Goal: Information Seeking & Learning: Learn about a topic

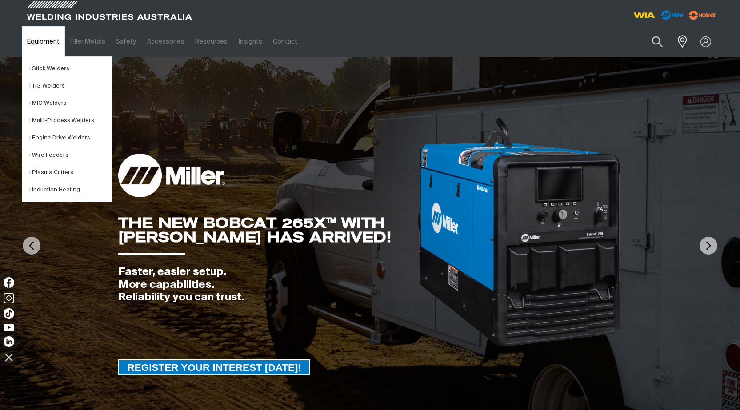
click at [42, 43] on link "Equipment" at bounding box center [43, 41] width 43 height 31
click at [59, 117] on link "Multi-Process Welders" at bounding box center [70, 120] width 83 height 17
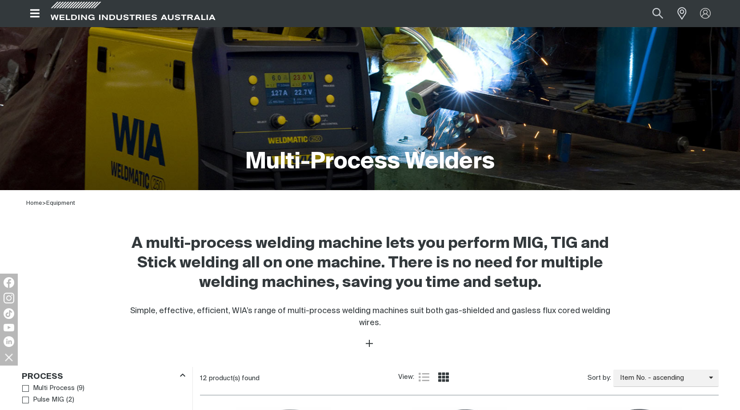
scroll to position [222, 0]
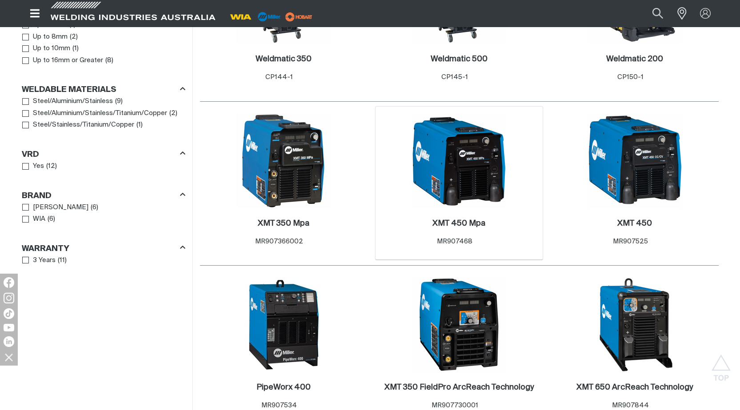
scroll to position [756, 0]
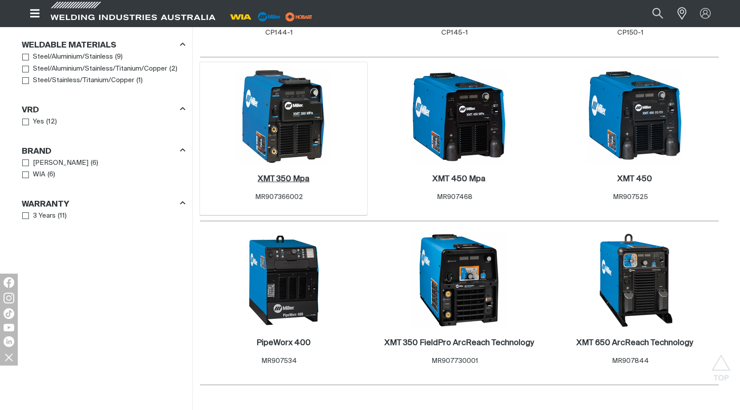
click at [269, 175] on h2 "XMT 350 Mpa ." at bounding box center [284, 179] width 52 height 8
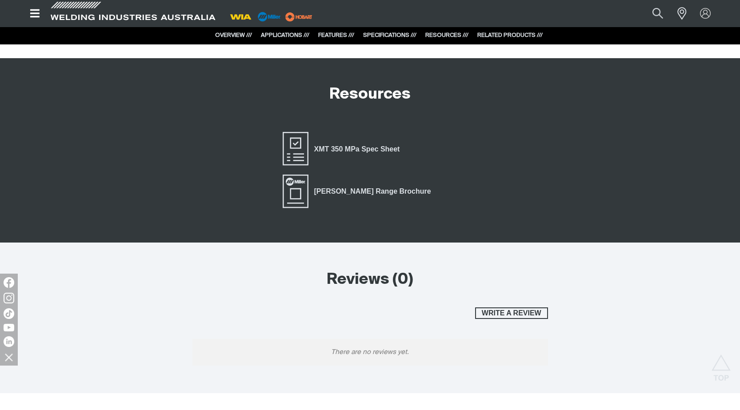
scroll to position [2187, 0]
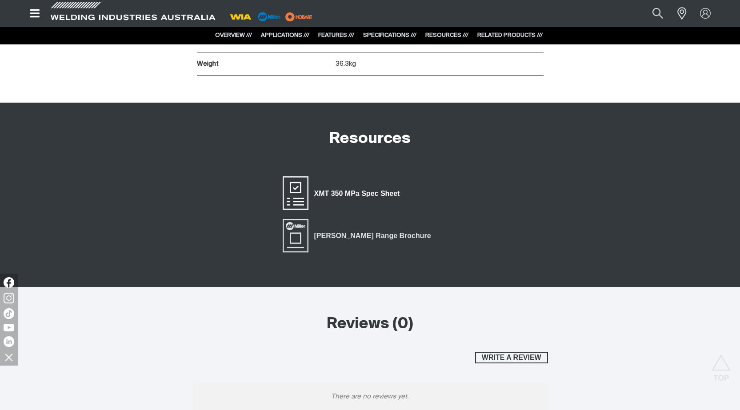
click at [350, 193] on span "XMT 350 MPa Spec Sheet" at bounding box center [357, 194] width 97 height 12
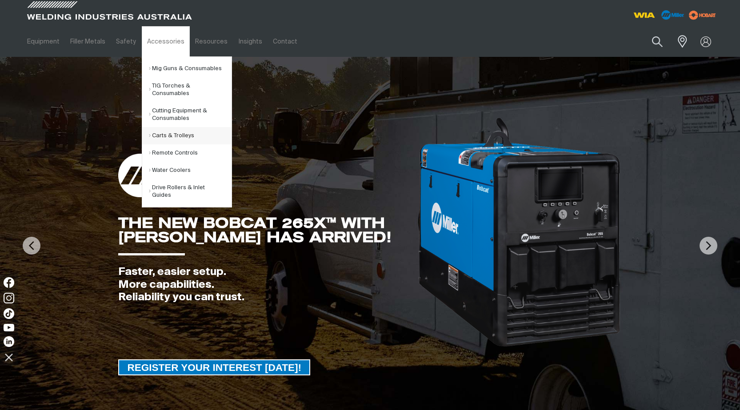
click at [164, 133] on link "Carts & Trolleys" at bounding box center [190, 135] width 83 height 17
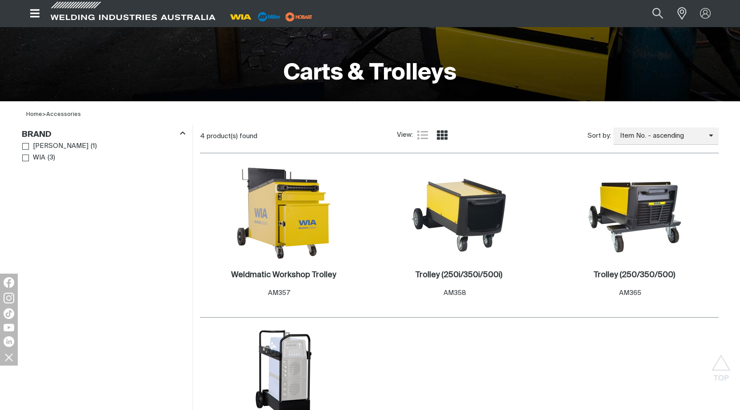
scroll to position [133, 0]
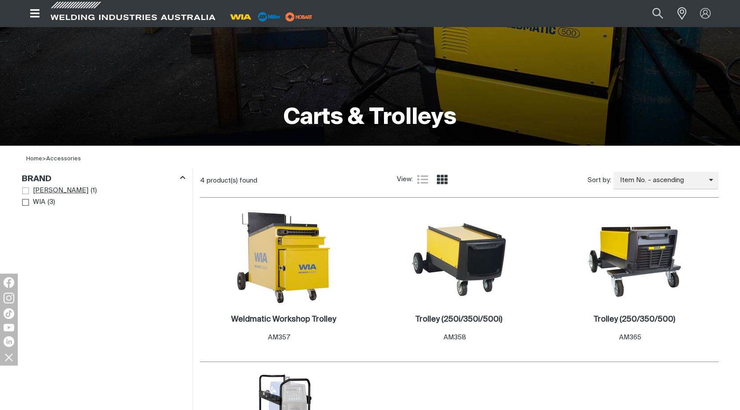
click at [24, 188] on span "Brand" at bounding box center [25, 191] width 7 height 7
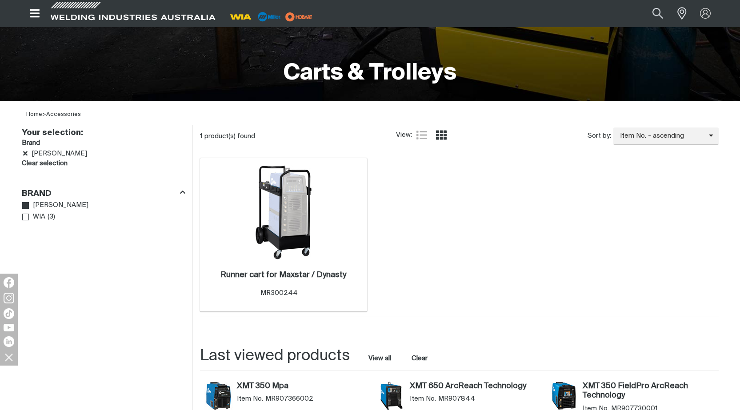
scroll to position [222, 0]
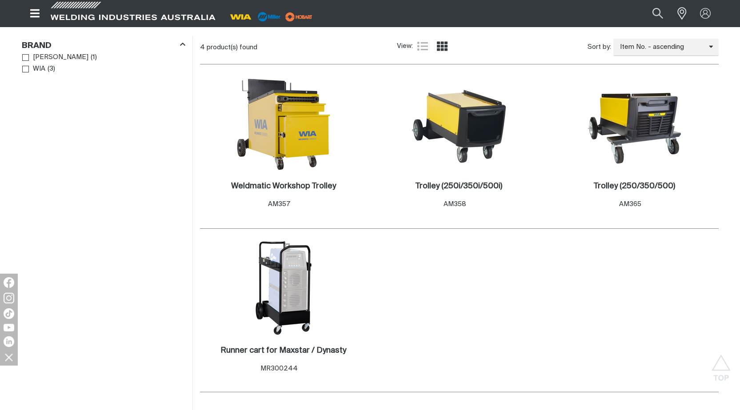
scroll to position [311, 0]
